Goal: Task Accomplishment & Management: Use online tool/utility

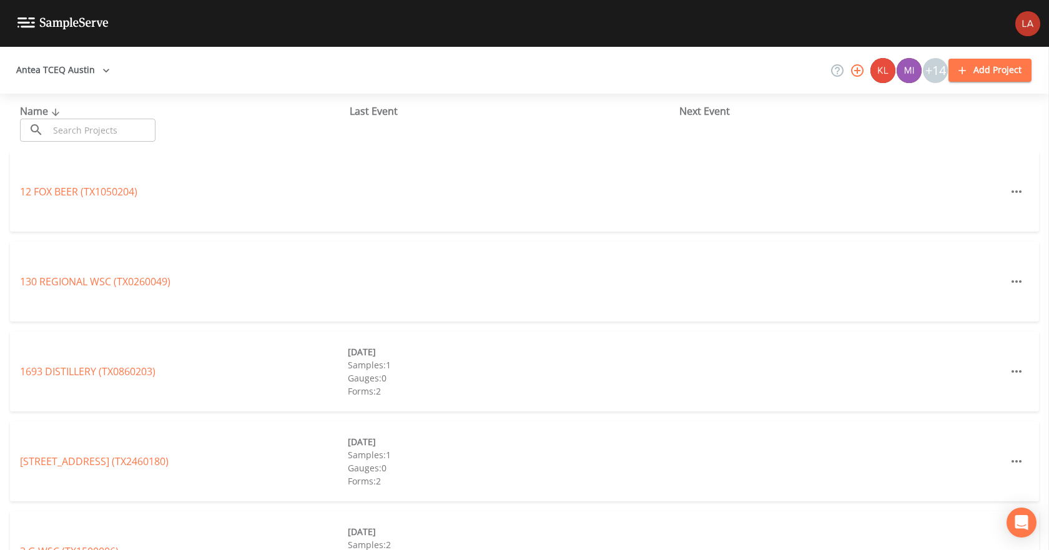
click at [76, 66] on button "Antea TCEQ Austin" at bounding box center [63, 70] width 104 height 23
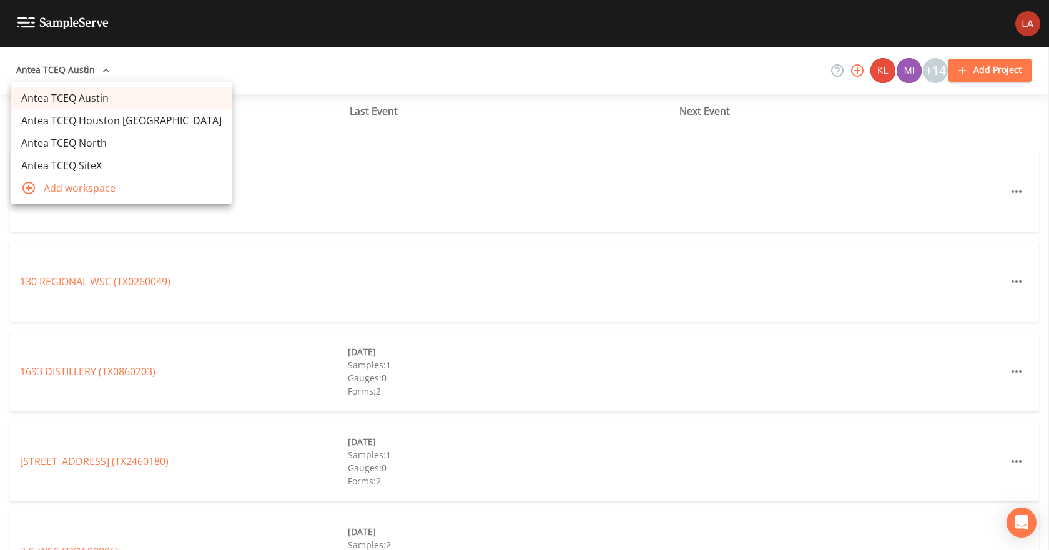
click at [86, 115] on link "Antea TCEQ Houston [GEOGRAPHIC_DATA]" at bounding box center [121, 120] width 220 height 22
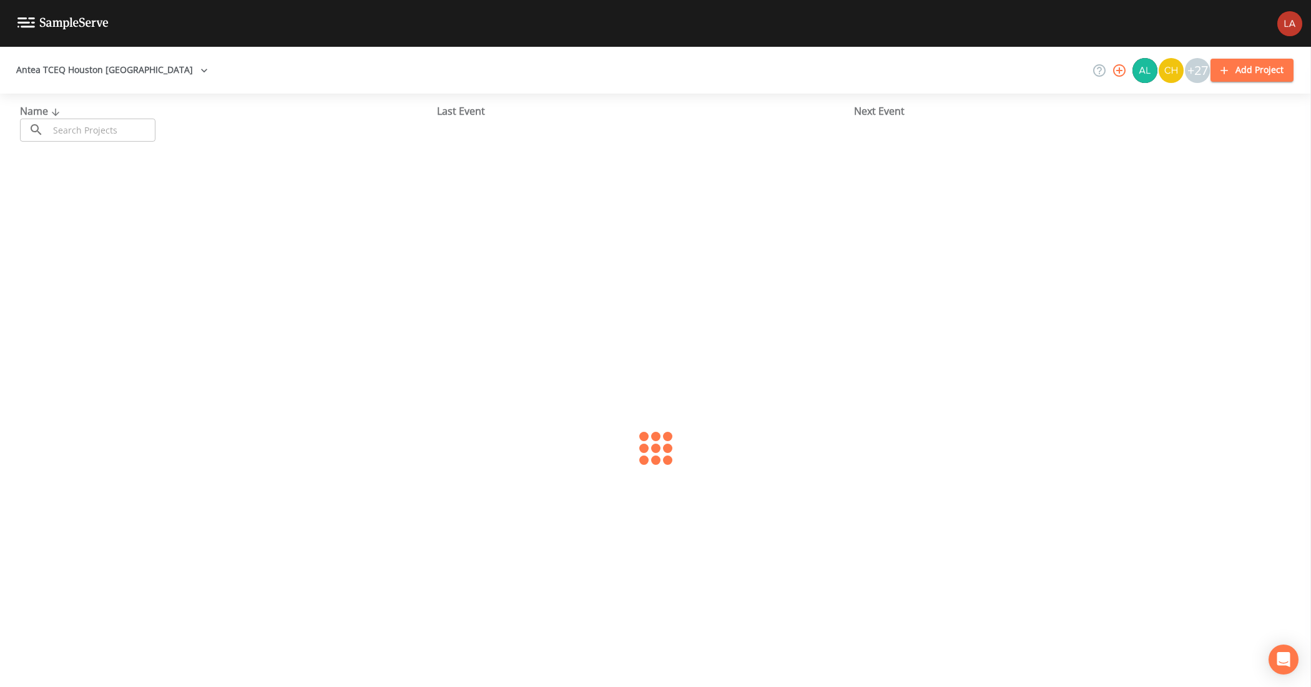
click at [110, 129] on input "text" at bounding box center [102, 130] width 107 height 23
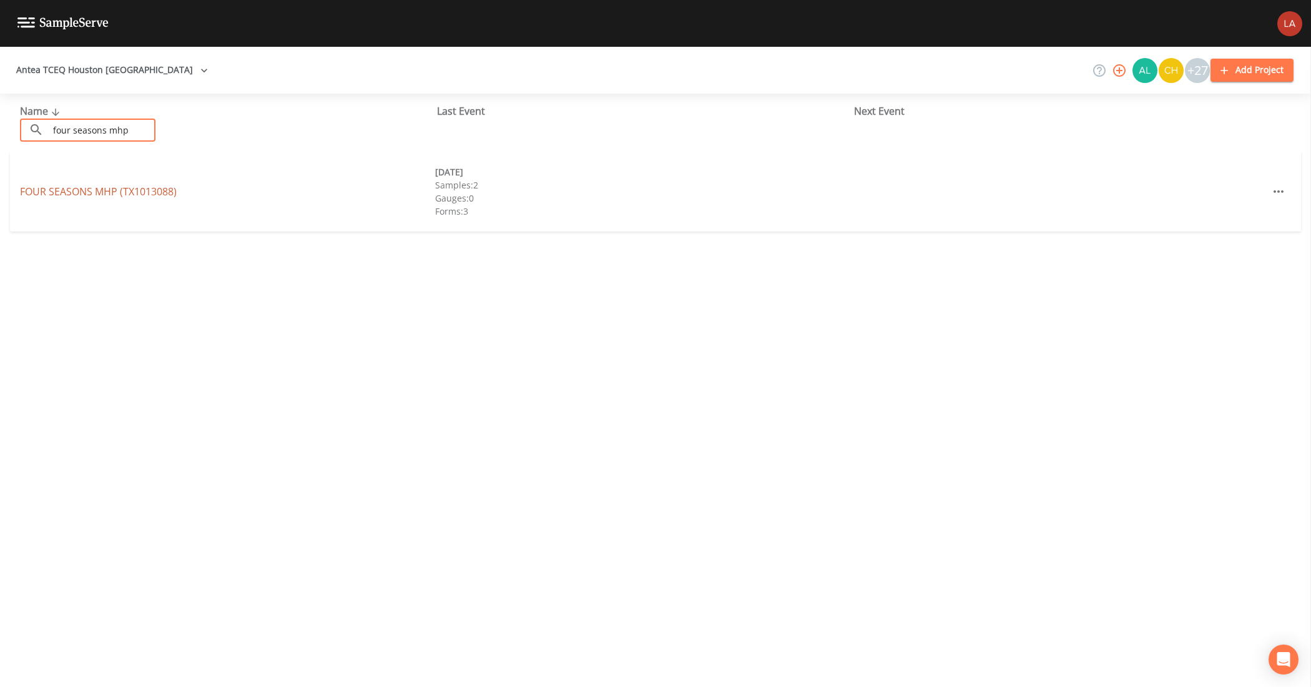
type input "four seasons mhp"
click at [160, 189] on link "FOUR SEASONS MHP (TX1013088)" at bounding box center [98, 192] width 157 height 14
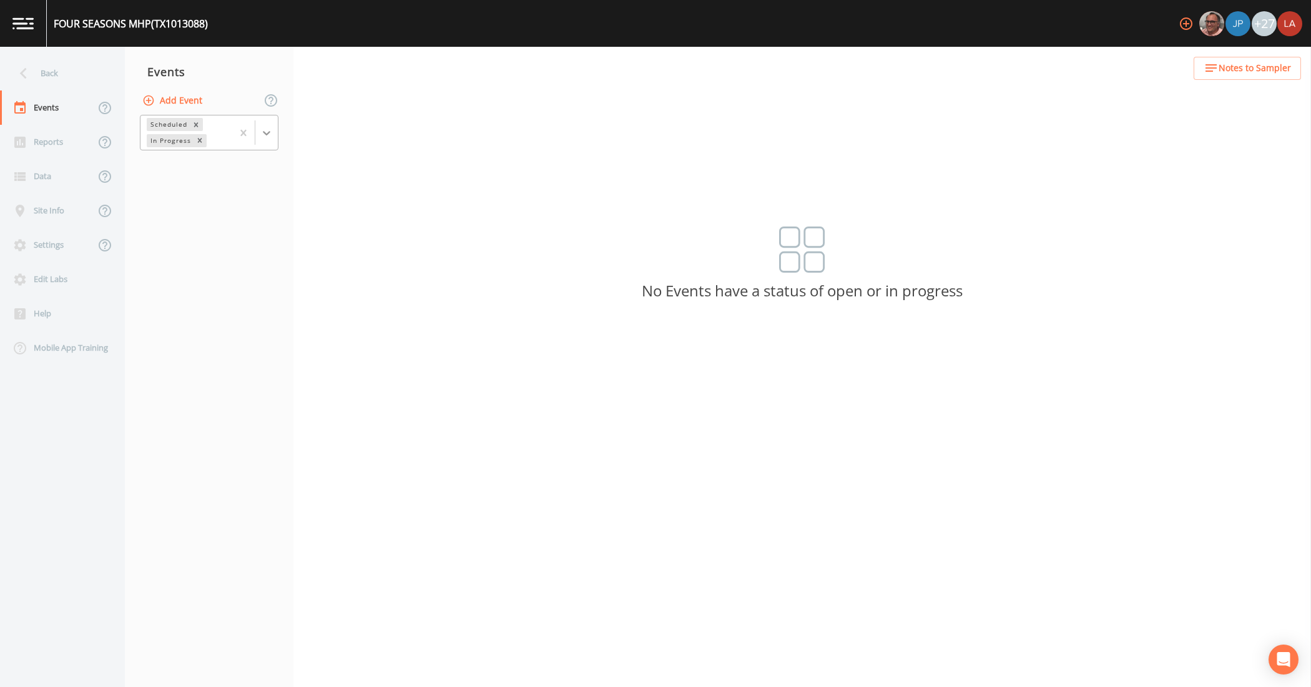
click at [273, 135] on div at bounding box center [266, 133] width 22 height 22
click at [177, 179] on div "Completed" at bounding box center [209, 168] width 139 height 21
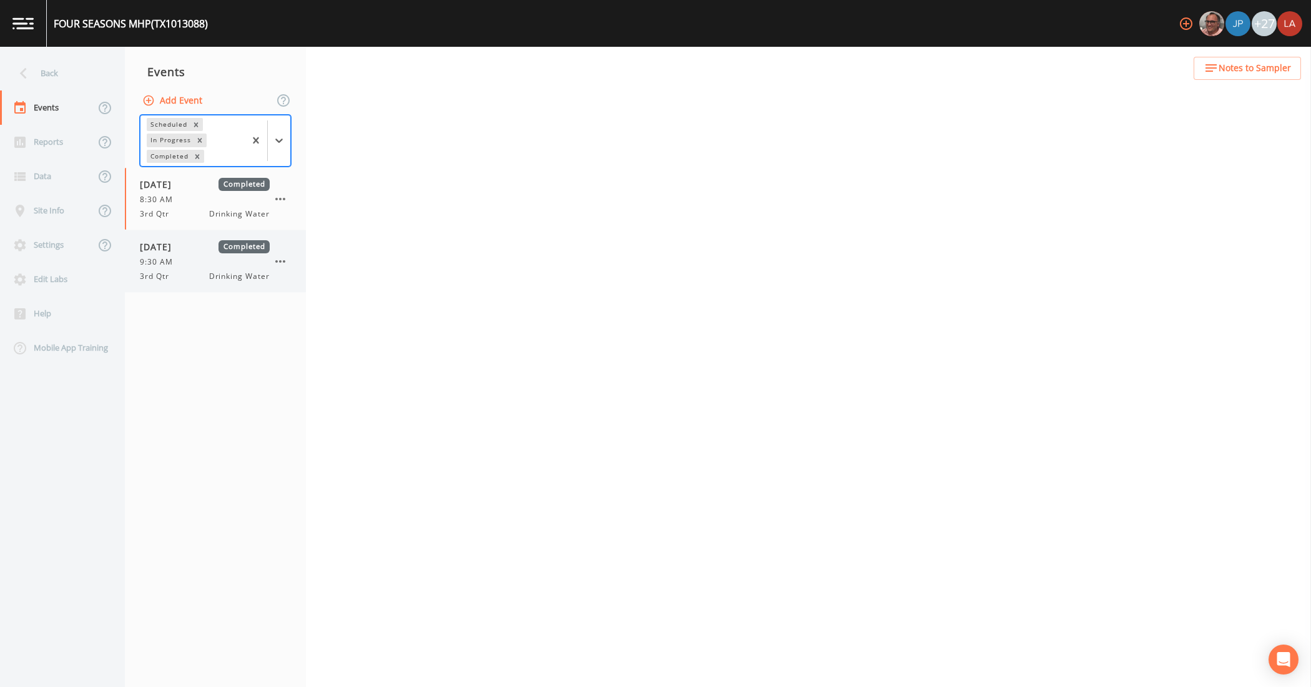
click at [179, 265] on span "9:30 AM" at bounding box center [160, 262] width 41 height 11
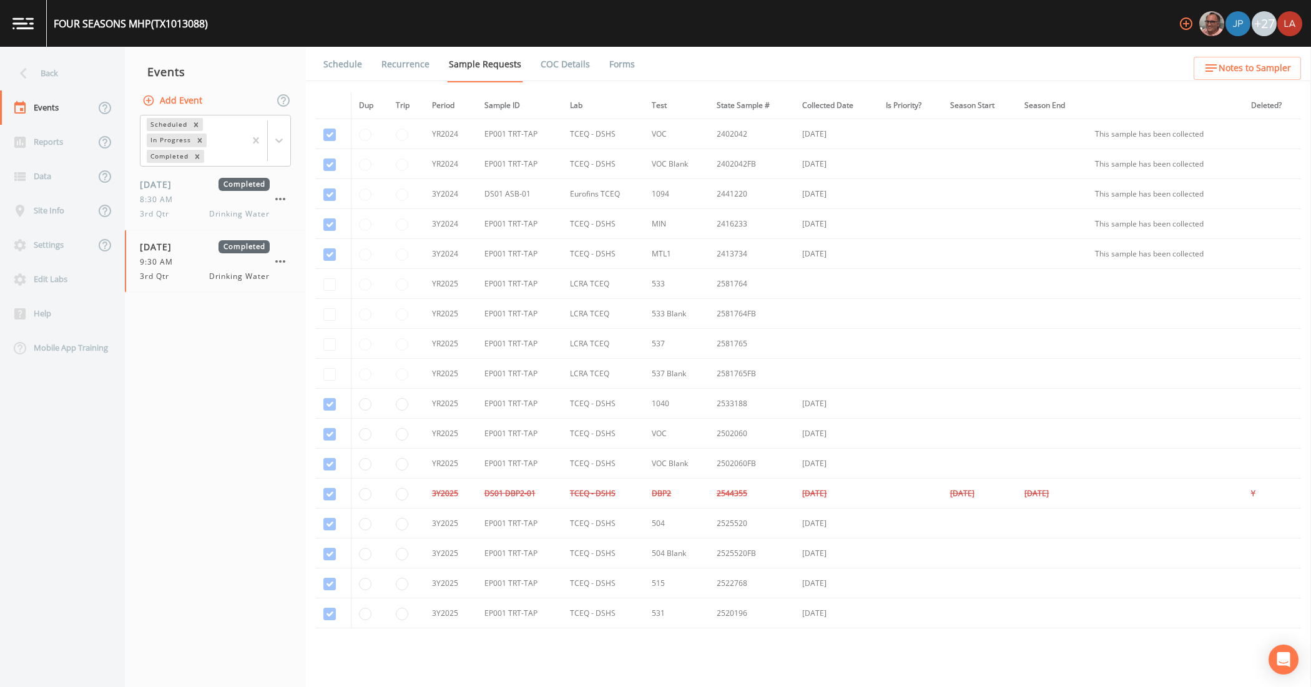
click at [344, 63] on link "Schedule" at bounding box center [343, 64] width 42 height 35
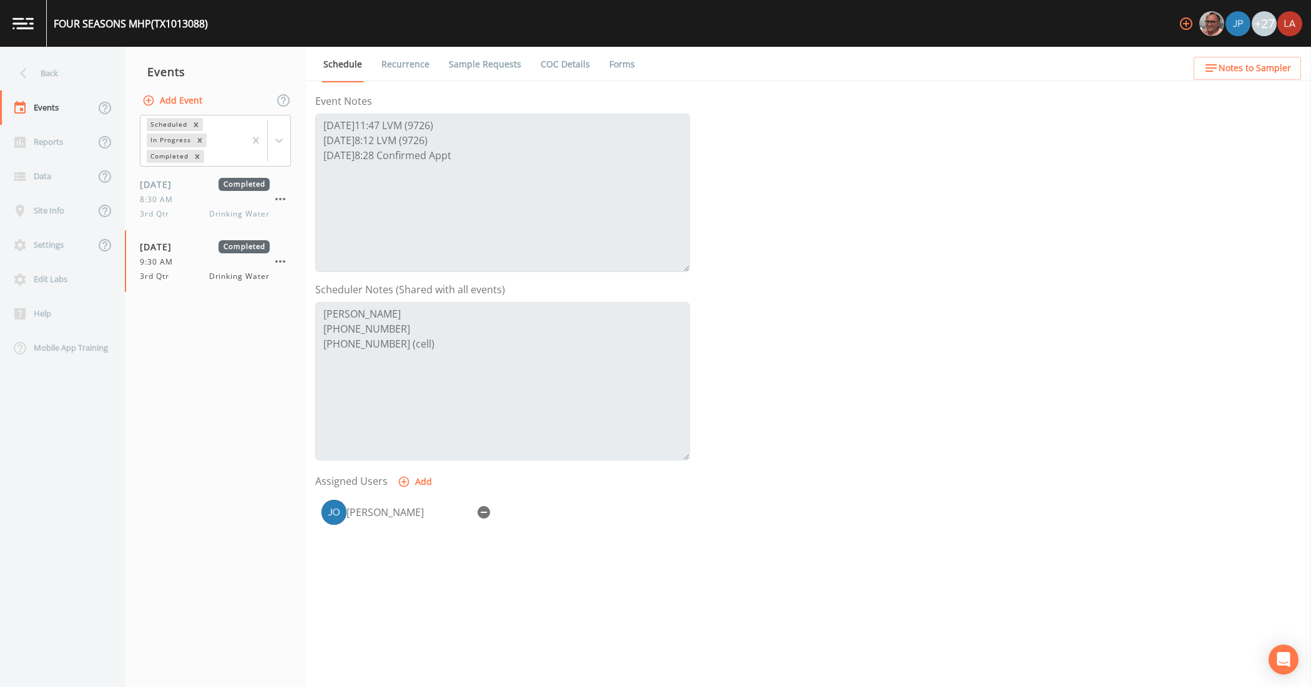
scroll to position [78, 0]
